Goal: Book appointment/travel/reservation: Book appointment/travel/reservation

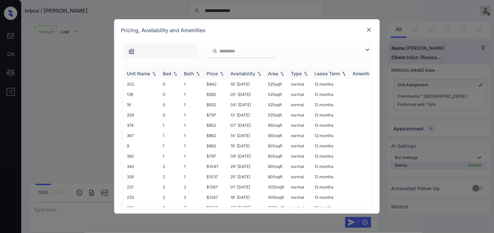
scroll to position [255, 0]
click at [369, 50] on img at bounding box center [367, 50] width 8 height 8
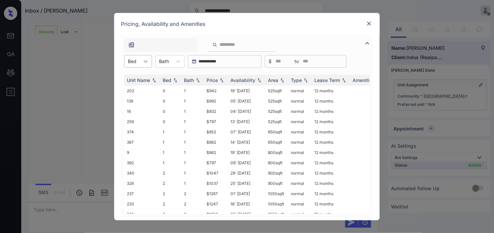
click at [143, 66] on div at bounding box center [146, 61] width 12 height 12
click at [138, 87] on div "1" at bounding box center [138, 90] width 28 height 12
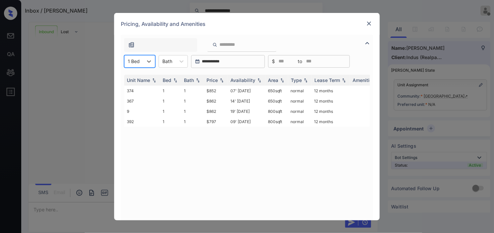
click at [135, 63] on div at bounding box center [134, 61] width 12 height 7
click at [131, 97] on div "2" at bounding box center [139, 102] width 31 height 12
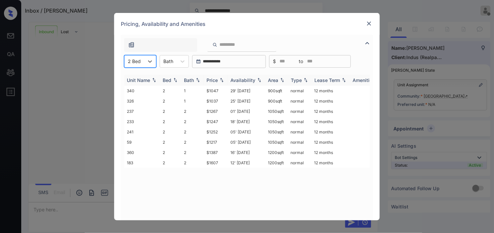
click at [217, 79] on div "Price" at bounding box center [211, 80] width 11 height 6
click at [211, 110] on td "$1217" at bounding box center [216, 111] width 24 height 10
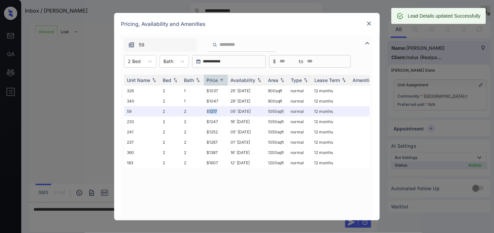
click at [370, 22] on img at bounding box center [369, 23] width 7 height 7
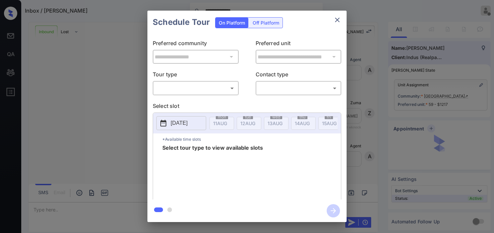
click at [191, 91] on body "**********" at bounding box center [247, 116] width 494 height 233
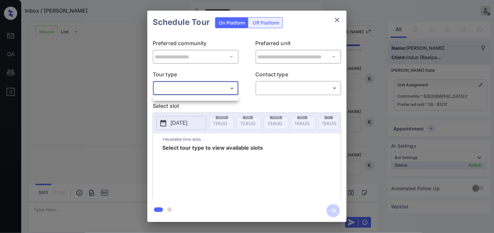
drag, startPoint x: 95, startPoint y: 81, endPoint x: 76, endPoint y: 14, distance: 69.3
click at [96, 74] on div at bounding box center [247, 116] width 494 height 233
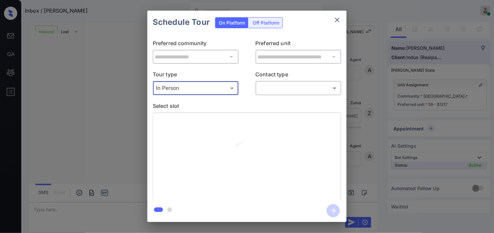
scroll to position [298, 0]
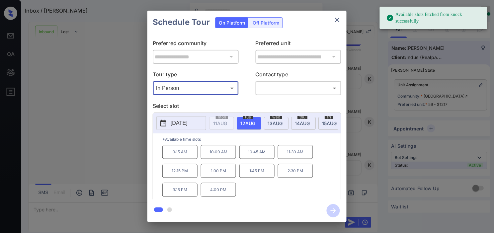
click at [166, 123] on icon at bounding box center [163, 123] width 6 height 7
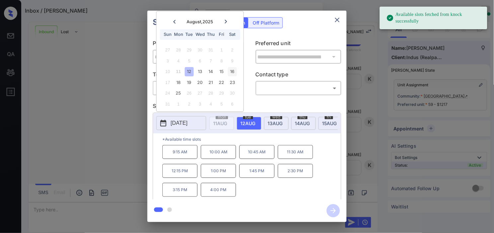
click at [235, 74] on div "16" at bounding box center [232, 71] width 9 height 9
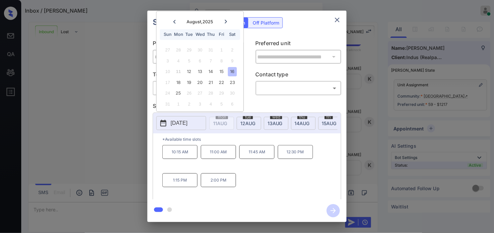
click at [90, 137] on div "**********" at bounding box center [247, 116] width 494 height 233
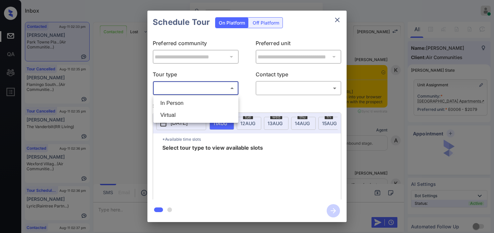
click at [196, 101] on li "In Person" at bounding box center [196, 103] width 82 height 12
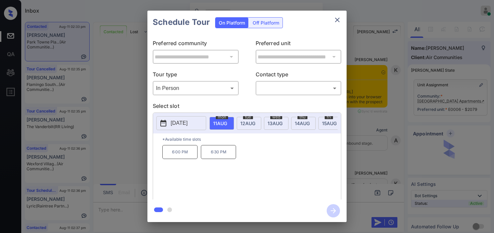
type input "********"
click at [266, 87] on div at bounding box center [247, 116] width 494 height 233
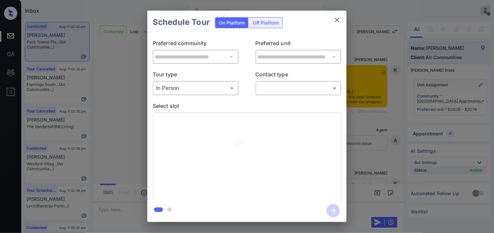
click at [271, 89] on body "Inbox [PERSON_NAME] Online Set yourself offline Set yourself on break Profile S…" at bounding box center [247, 116] width 494 height 233
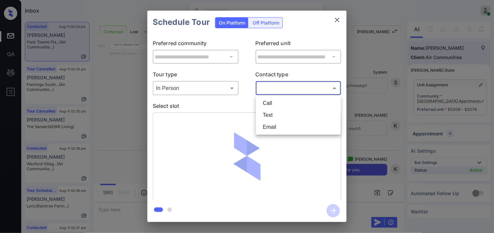
click at [276, 114] on li "Text" at bounding box center [299, 115] width 82 height 12
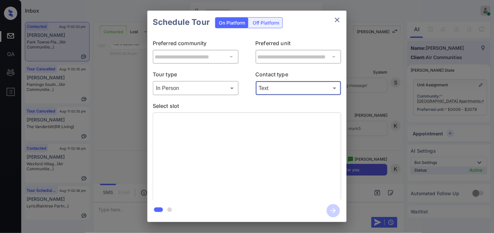
type input "****"
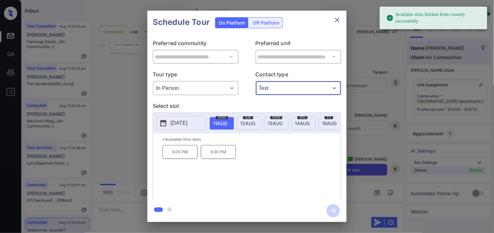
click at [159, 116] on button "2025-08-11" at bounding box center [181, 123] width 50 height 14
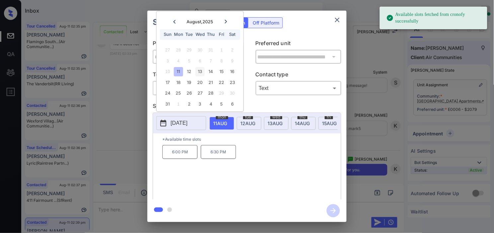
click at [202, 68] on div "13" at bounding box center [199, 71] width 9 height 9
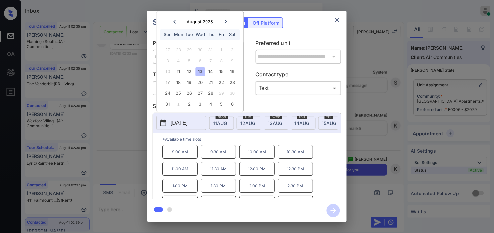
click at [263, 171] on p "12:00 PM" at bounding box center [256, 169] width 35 height 14
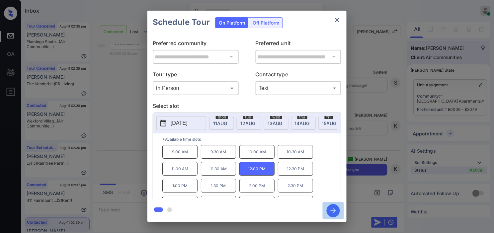
click at [333, 205] on icon "button" at bounding box center [333, 210] width 13 height 13
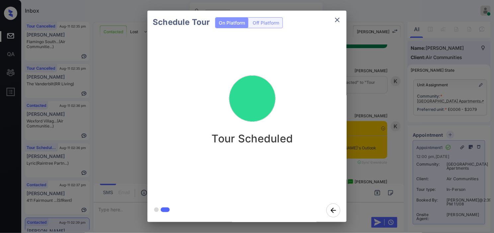
scroll to position [1993, 0]
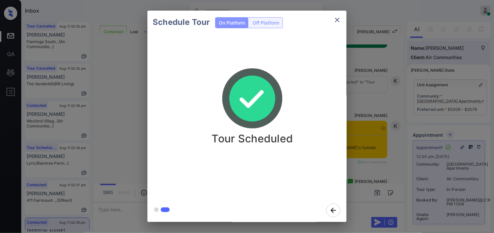
click at [370, 120] on div "Schedule Tour On Platform Off Platform Tour Scheduled" at bounding box center [247, 116] width 494 height 233
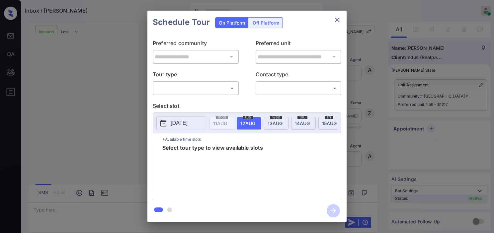
click at [212, 87] on body "Inbox / [PERSON_NAME] [PERSON_NAME] Online Set yourself offline Set yourself on…" at bounding box center [247, 116] width 494 height 233
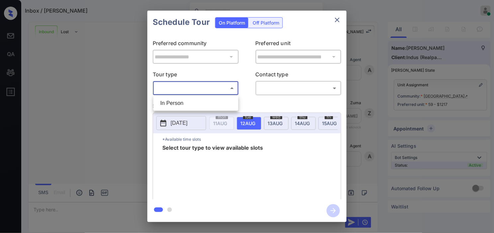
scroll to position [363, 0]
click at [208, 101] on li "In Person" at bounding box center [196, 103] width 82 height 12
type input "********"
click at [271, 85] on div at bounding box center [247, 116] width 494 height 233
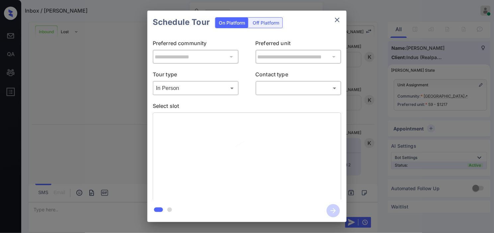
click at [277, 86] on body "Inbox / Giovanny Garcia Kristine Capara Online Set yourself offline Set yoursel…" at bounding box center [247, 116] width 494 height 233
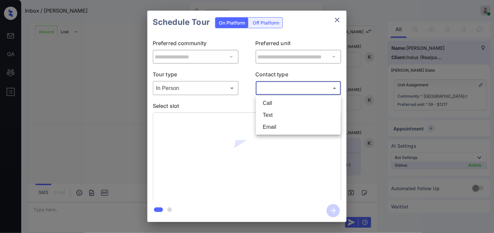
click at [273, 112] on li "Text" at bounding box center [299, 115] width 82 height 12
type input "****"
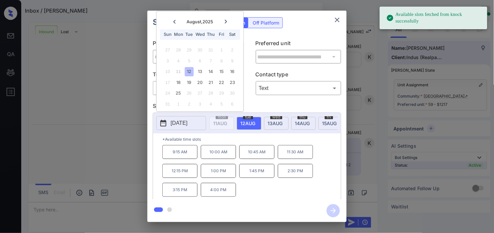
click at [230, 73] on div "16" at bounding box center [232, 71] width 9 height 9
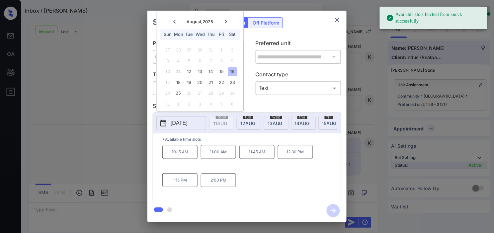
click at [218, 179] on p "2:00 PM" at bounding box center [218, 180] width 35 height 14
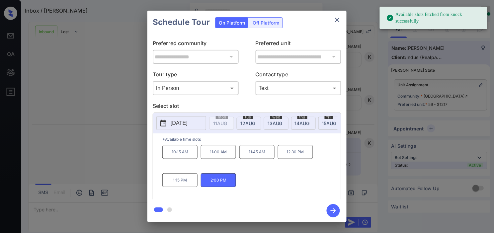
click at [333, 208] on icon "button" at bounding box center [333, 210] width 13 height 13
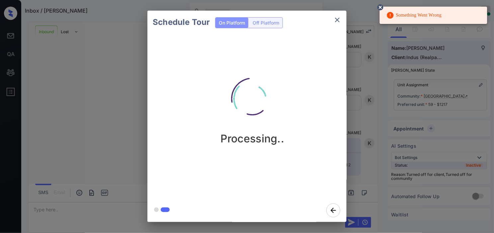
click at [383, 8] on icon at bounding box center [380, 7] width 6 height 6
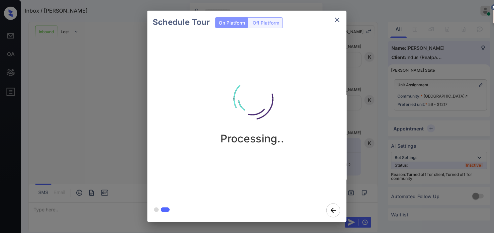
click at [121, 59] on div "Schedule Tour On Platform Off Platform Processing.." at bounding box center [247, 116] width 494 height 233
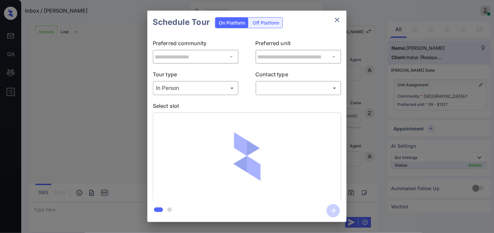
scroll to position [363, 0]
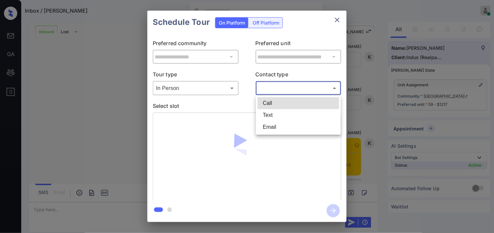
drag, startPoint x: 272, startPoint y: 92, endPoint x: 276, endPoint y: 102, distance: 10.1
click at [272, 92] on body "Inbox / [PERSON_NAME] [PERSON_NAME] Online Set yourself offline Set yourself on…" at bounding box center [247, 116] width 494 height 233
click at [276, 114] on li "Text" at bounding box center [299, 115] width 82 height 12
type input "****"
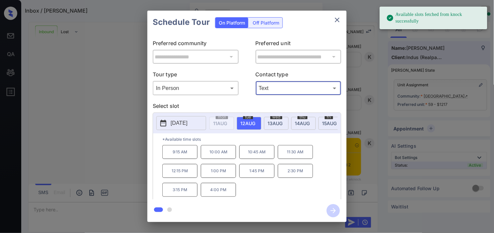
click at [171, 122] on p "[DATE]" at bounding box center [179, 123] width 17 height 8
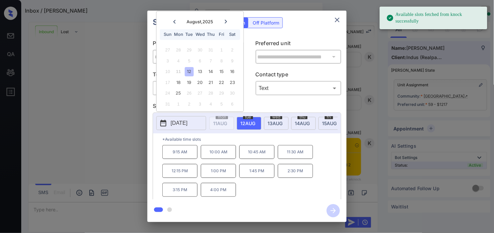
click at [235, 71] on div "16" at bounding box center [232, 71] width 9 height 9
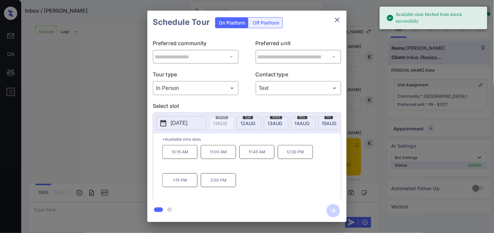
click at [226, 186] on p "2:00 PM" at bounding box center [218, 180] width 35 height 14
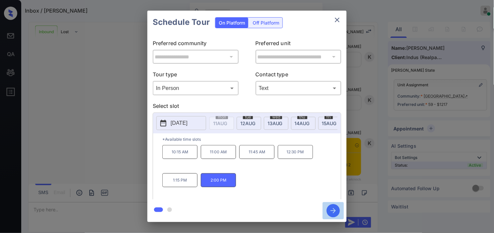
click at [329, 207] on icon "button" at bounding box center [333, 210] width 13 height 13
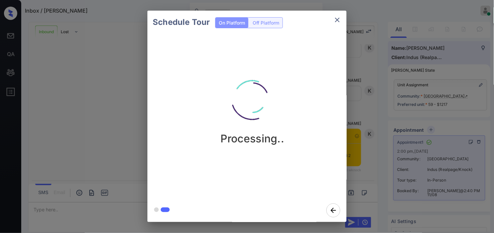
click at [62, 78] on div "Schedule Tour On Platform Off Platform Processing.." at bounding box center [247, 116] width 494 height 233
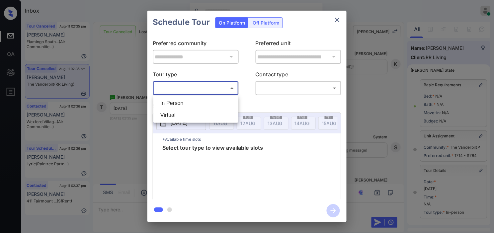
scroll to position [74, 0]
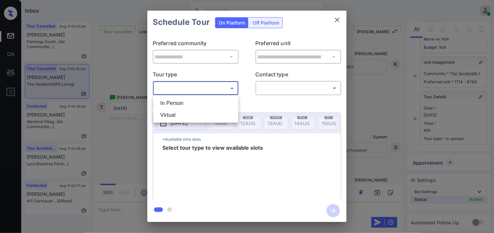
click at [206, 100] on li "In Person" at bounding box center [196, 103] width 82 height 12
type input "********"
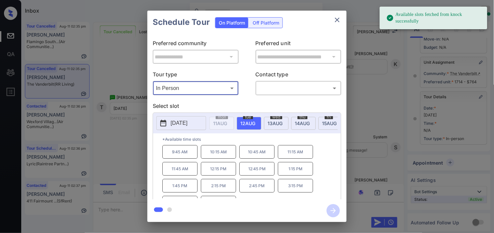
click at [167, 127] on icon at bounding box center [163, 123] width 8 height 8
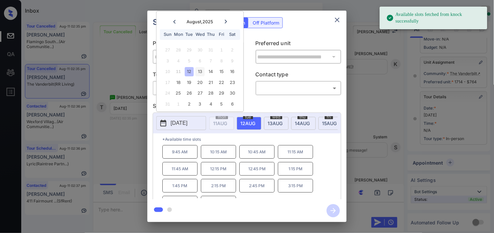
click at [199, 68] on div "13" at bounding box center [199, 71] width 9 height 9
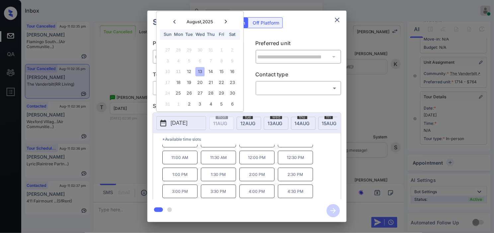
click at [141, 164] on div "**********" at bounding box center [247, 116] width 494 height 233
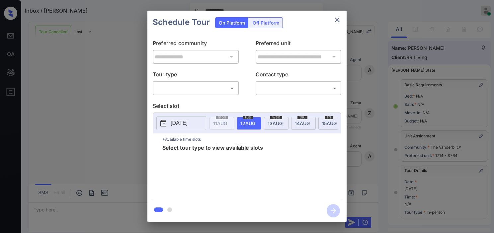
click at [193, 89] on body "**********" at bounding box center [247, 116] width 494 height 233
type input "********"
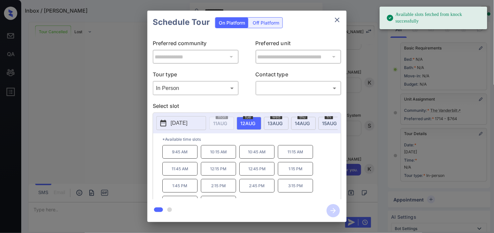
click at [269, 118] on div "wed 13 AUG" at bounding box center [276, 123] width 25 height 13
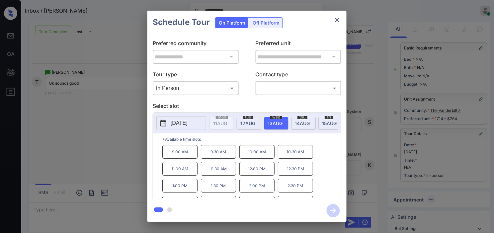
scroll to position [3060, 0]
click at [363, 72] on div "**********" at bounding box center [247, 116] width 494 height 233
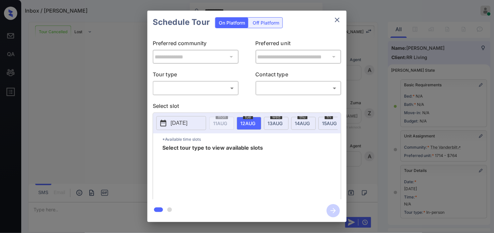
scroll to position [95, 0]
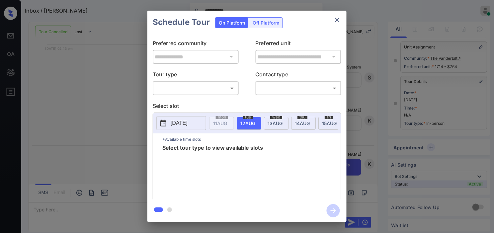
click at [208, 88] on body "**********" at bounding box center [247, 116] width 494 height 233
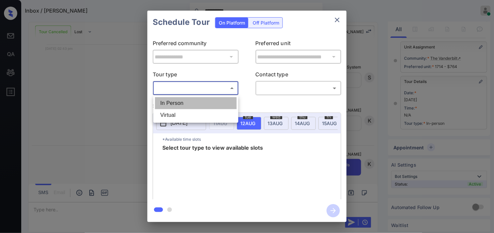
click at [206, 98] on li "In Person" at bounding box center [196, 103] width 82 height 12
click at [288, 91] on div at bounding box center [247, 116] width 494 height 233
type input "********"
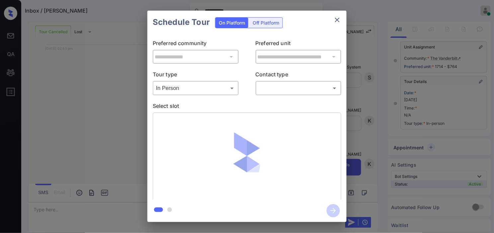
click at [283, 88] on body "**********" at bounding box center [247, 116] width 494 height 233
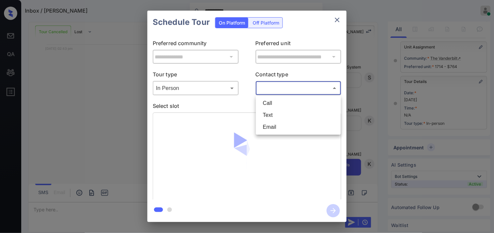
click at [271, 112] on li "Text" at bounding box center [299, 115] width 82 height 12
type input "****"
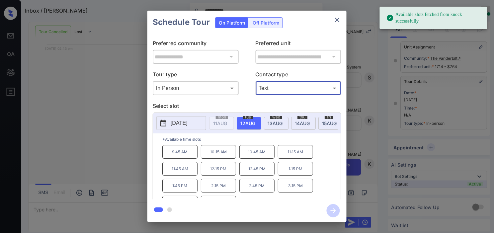
drag, startPoint x: 163, startPoint y: 123, endPoint x: 213, endPoint y: 117, distance: 50.1
click at [164, 123] on icon at bounding box center [163, 123] width 8 height 8
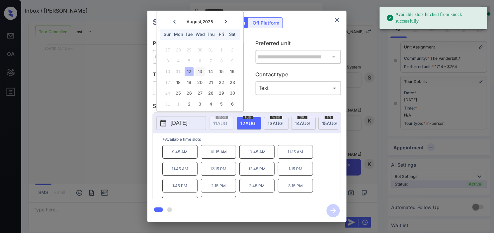
click at [199, 72] on div "13" at bounding box center [199, 71] width 9 height 9
click at [186, 188] on p "1:00 PM" at bounding box center [179, 186] width 35 height 14
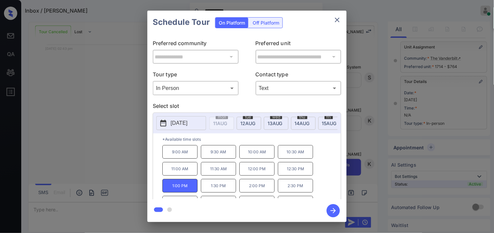
click at [219, 188] on p "1:30 PM" at bounding box center [218, 186] width 35 height 14
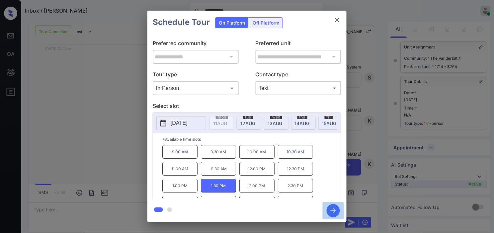
click at [330, 208] on icon "button" at bounding box center [333, 210] width 13 height 13
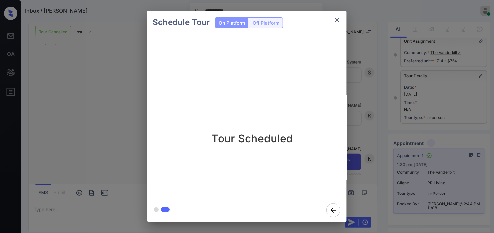
click at [374, 121] on div "Schedule Tour On Platform Off Platform Tour Scheduled" at bounding box center [247, 116] width 494 height 233
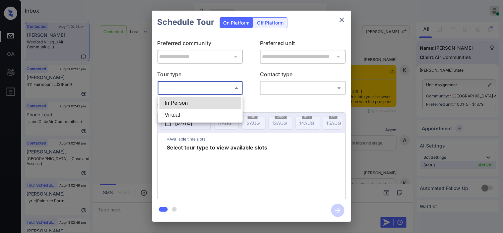
scroll to position [4099, 0]
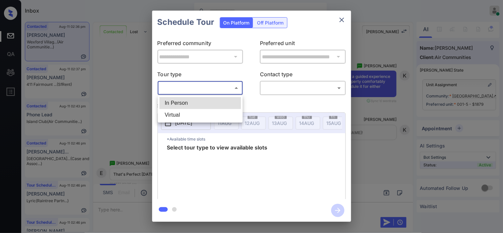
click at [197, 114] on li "Virtual" at bounding box center [201, 115] width 82 height 12
type input "*******"
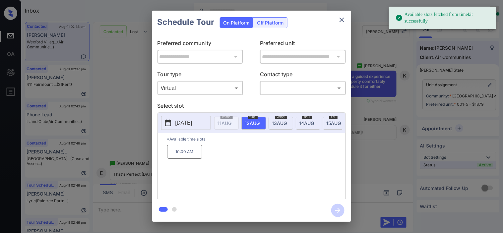
click at [233, 144] on p "*Available time slots" at bounding box center [256, 139] width 179 height 12
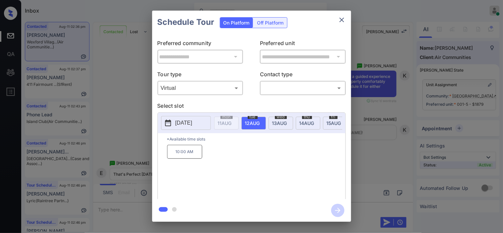
click at [106, 149] on div "**********" at bounding box center [251, 116] width 503 height 233
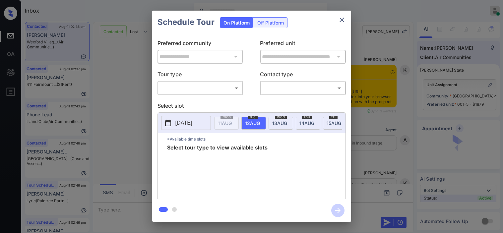
click at [206, 87] on body "Inbox [PERSON_NAME] Online Set yourself offline Set yourself on break Profile S…" at bounding box center [251, 116] width 503 height 233
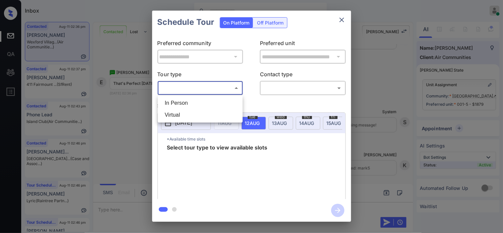
click at [190, 114] on li "Virtual" at bounding box center [201, 115] width 82 height 12
type input "*******"
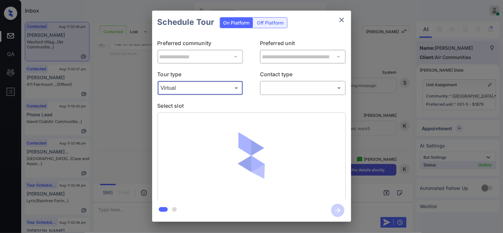
scroll to position [4249, 0]
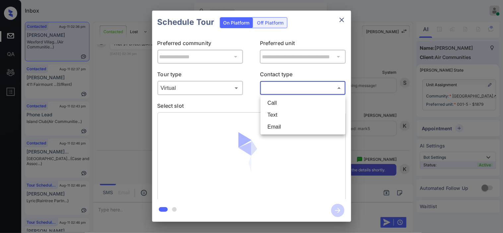
click at [274, 88] on body "Inbox [PERSON_NAME] Online Set yourself offline Set yourself on break Profile S…" at bounding box center [251, 116] width 503 height 233
click at [279, 112] on li "Text" at bounding box center [304, 115] width 82 height 12
type input "****"
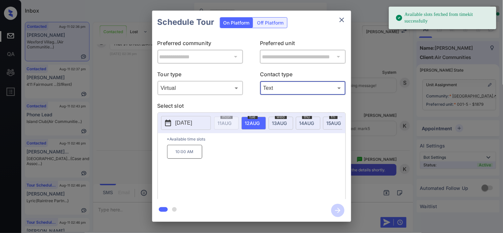
click at [172, 128] on button "2025-08-12" at bounding box center [186, 123] width 50 height 14
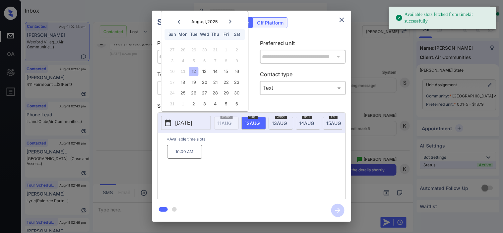
click at [189, 156] on p "10:00 AM" at bounding box center [184, 152] width 35 height 14
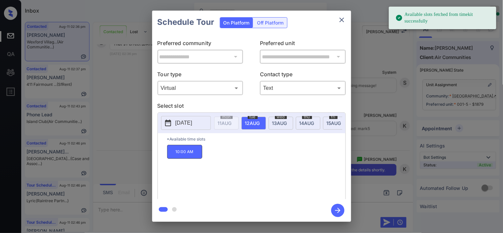
click at [343, 210] on icon "button" at bounding box center [338, 210] width 13 height 13
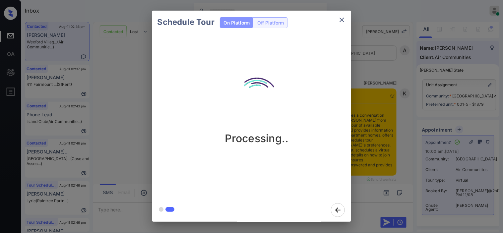
scroll to position [4621, 0]
click at [366, 117] on div "Schedule Tour On Platform Off Platform Processing.." at bounding box center [251, 116] width 503 height 233
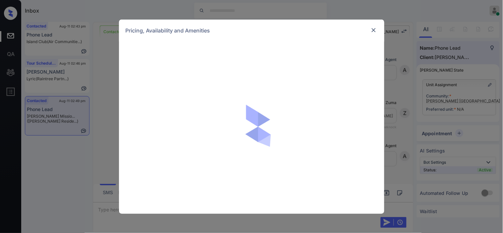
scroll to position [396, 0]
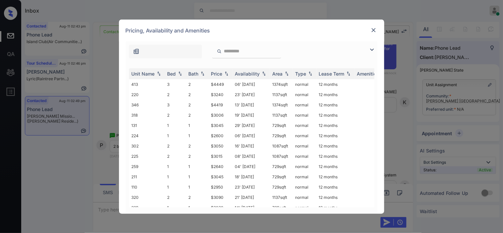
click at [371, 52] on img at bounding box center [372, 50] width 8 height 8
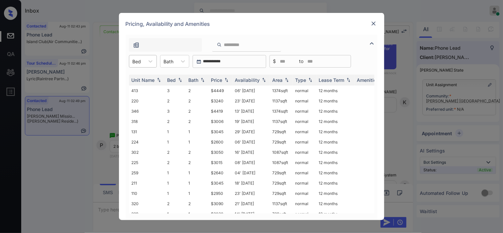
click at [143, 62] on div "Bed" at bounding box center [136, 62] width 15 height 10
click at [143, 87] on div "2" at bounding box center [143, 90] width 28 height 12
click at [226, 78] on img at bounding box center [226, 80] width 7 height 5
drag, startPoint x: 213, startPoint y: 90, endPoint x: 231, endPoint y: 93, distance: 18.6
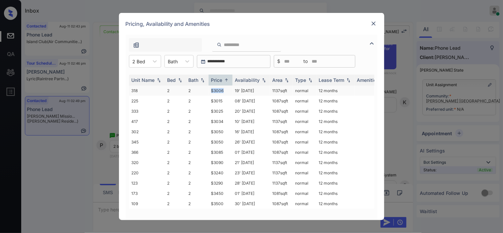
click at [231, 93] on td "$3006" at bounding box center [221, 91] width 24 height 10
copy td "$3006"
click at [221, 89] on td "$3006" at bounding box center [221, 91] width 24 height 10
drag, startPoint x: 221, startPoint y: 89, endPoint x: 301, endPoint y: 1, distance: 119.1
click at [221, 89] on td "$3006" at bounding box center [221, 91] width 24 height 10
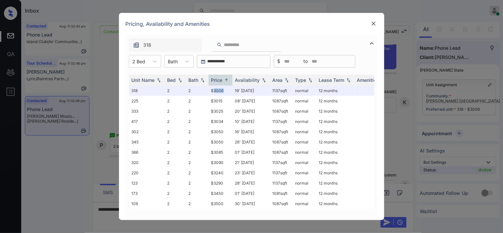
click at [375, 24] on img at bounding box center [374, 23] width 7 height 7
